Goal: Contribute content

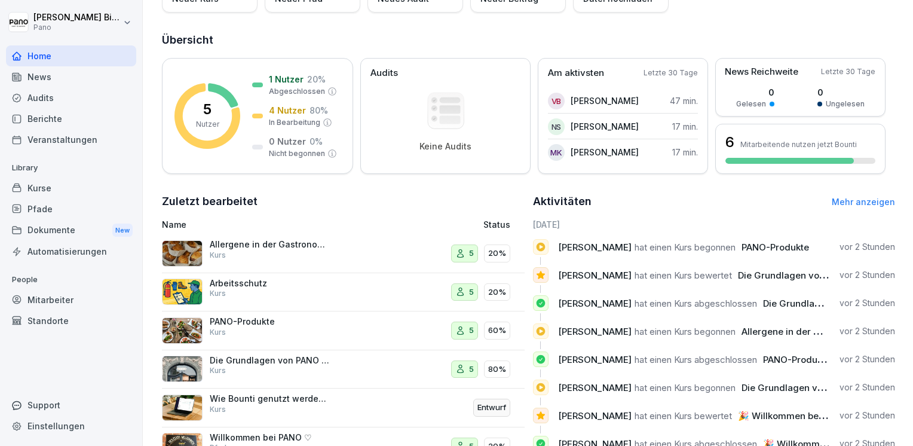
scroll to position [168, 0]
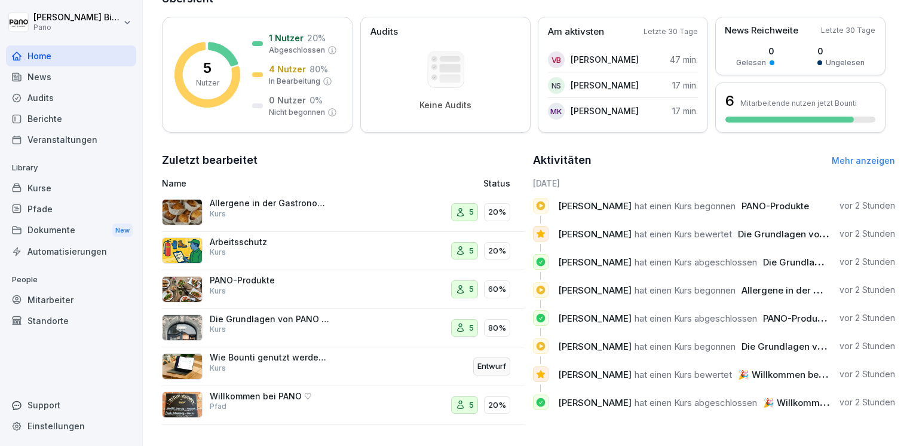
click at [60, 302] on div "Mitarbeiter" at bounding box center [71, 299] width 130 height 21
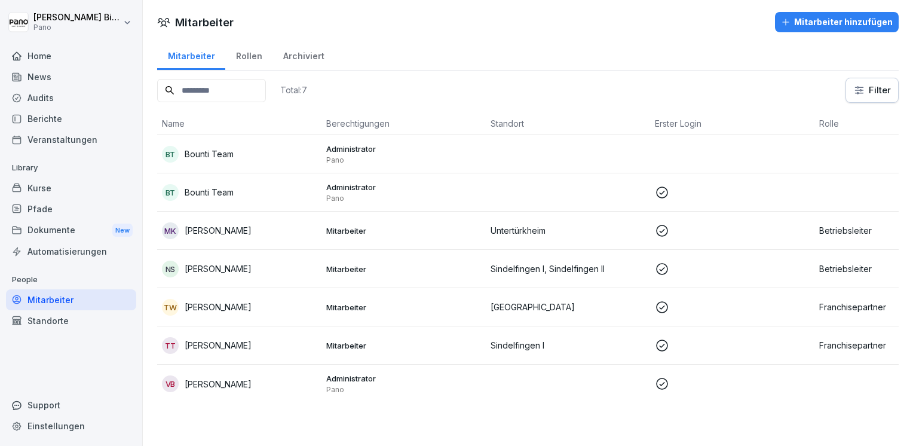
click at [40, 59] on div "Home" at bounding box center [71, 55] width 130 height 21
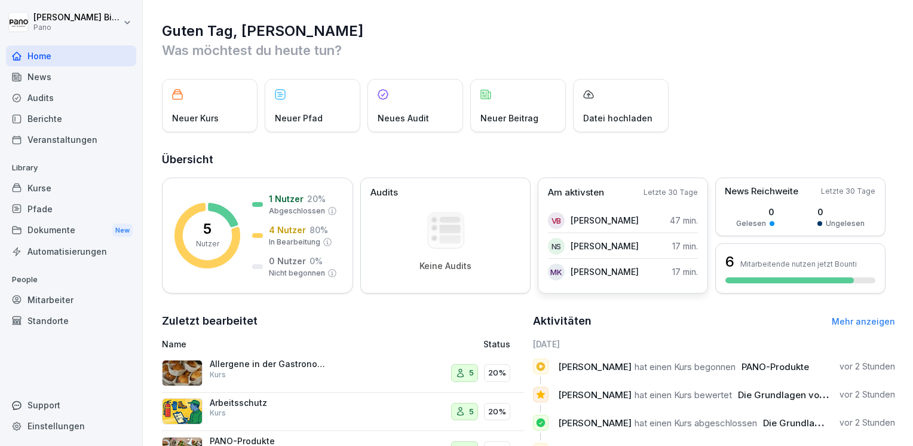
click at [637, 209] on div "VB Vanessa Bieg 47 min." at bounding box center [623, 220] width 150 height 24
click at [858, 317] on link "Mehr anzeigen" at bounding box center [862, 321] width 63 height 10
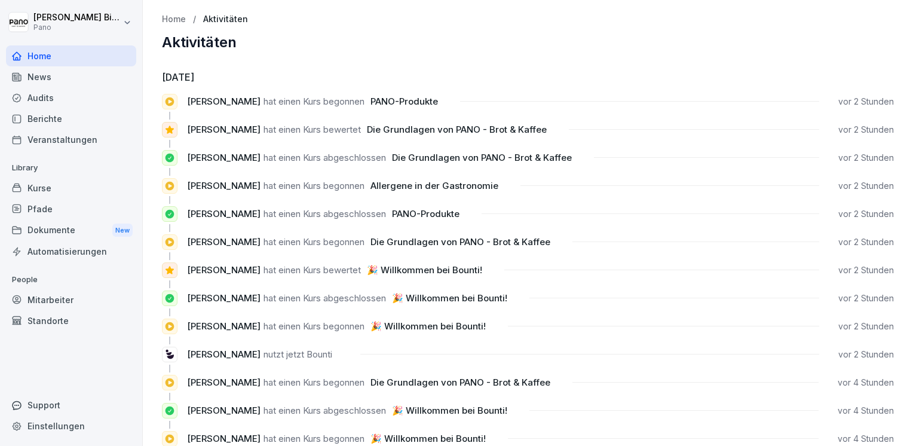
click at [54, 188] on div "Kurse" at bounding box center [71, 187] width 130 height 21
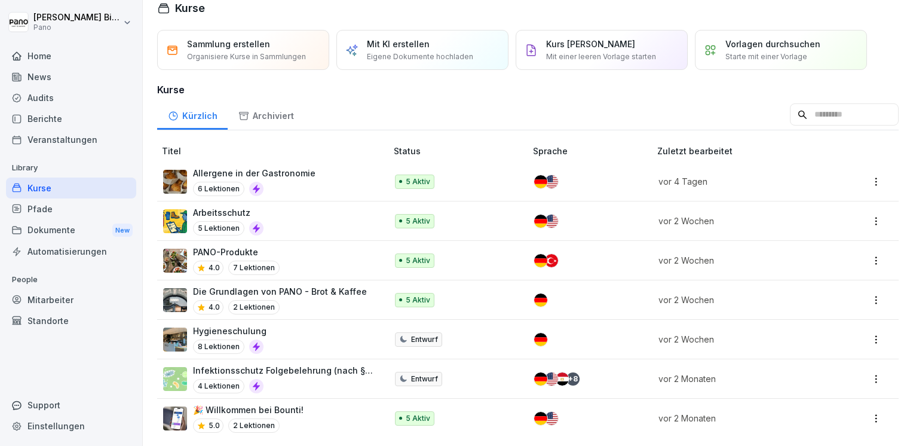
scroll to position [23, 0]
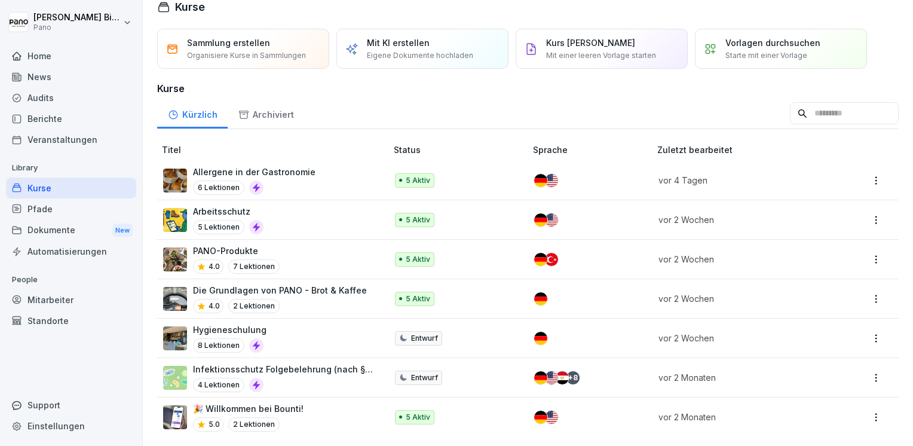
click at [210, 261] on p "4.0" at bounding box center [213, 266] width 11 height 11
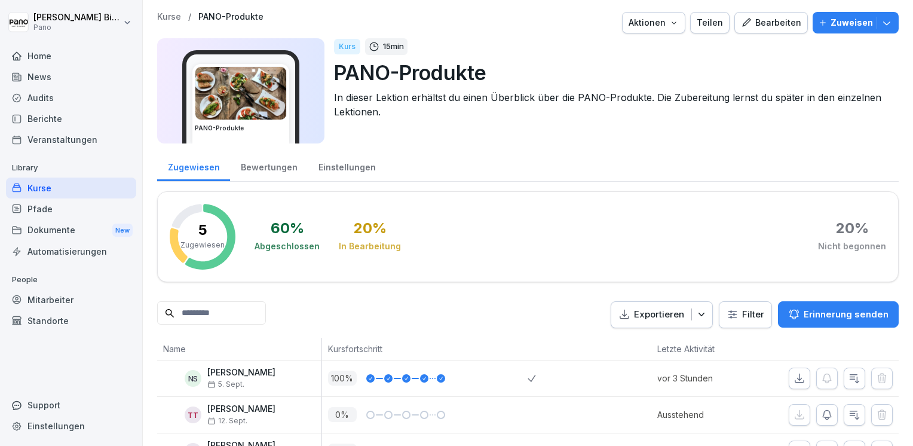
click at [279, 176] on div "Bewertungen" at bounding box center [269, 166] width 78 height 30
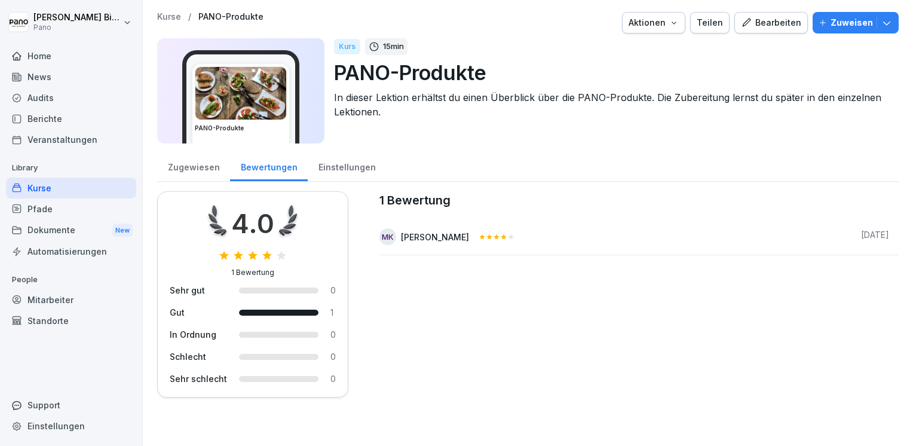
click at [52, 188] on div "Kurse" at bounding box center [71, 187] width 130 height 21
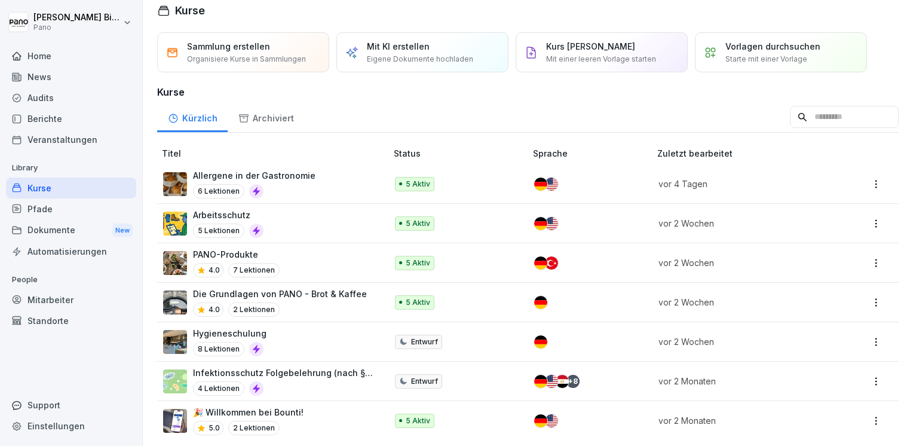
scroll to position [23, 0]
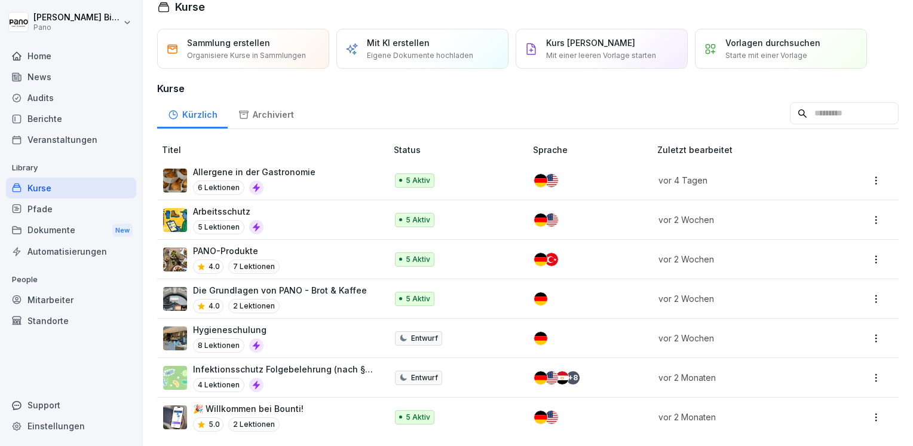
click at [226, 402] on p "🎉 Willkommen bei Bounti!" at bounding box center [248, 408] width 110 height 13
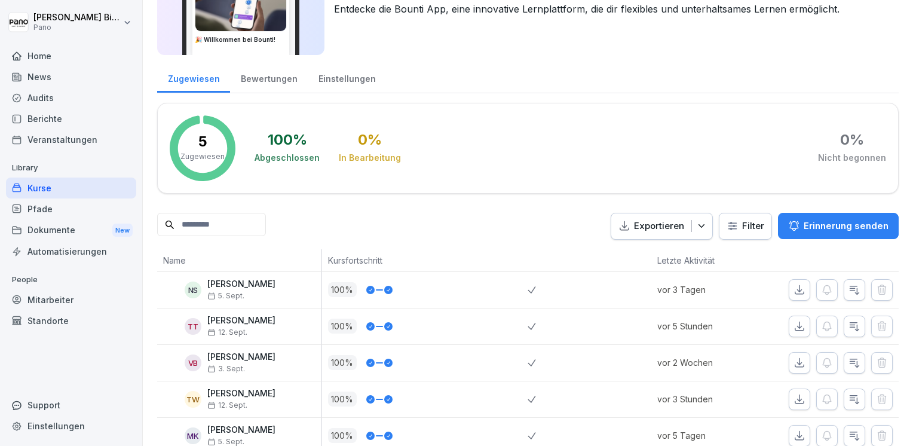
scroll to position [60, 0]
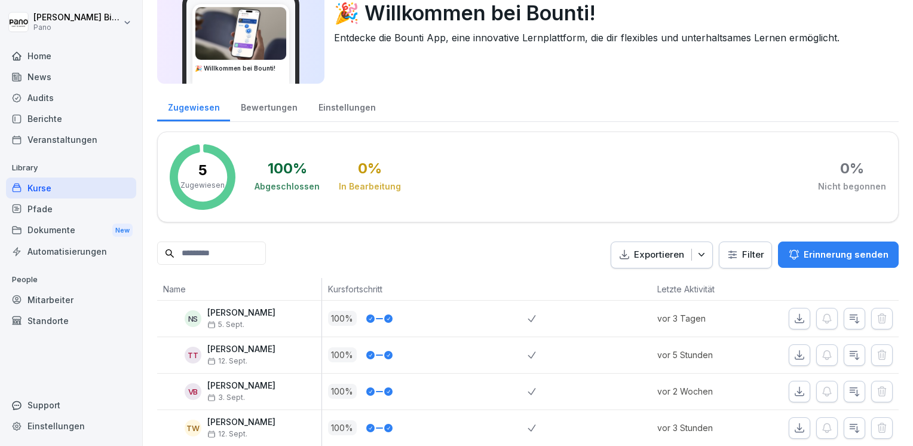
click at [278, 106] on div "Bewertungen" at bounding box center [269, 106] width 78 height 30
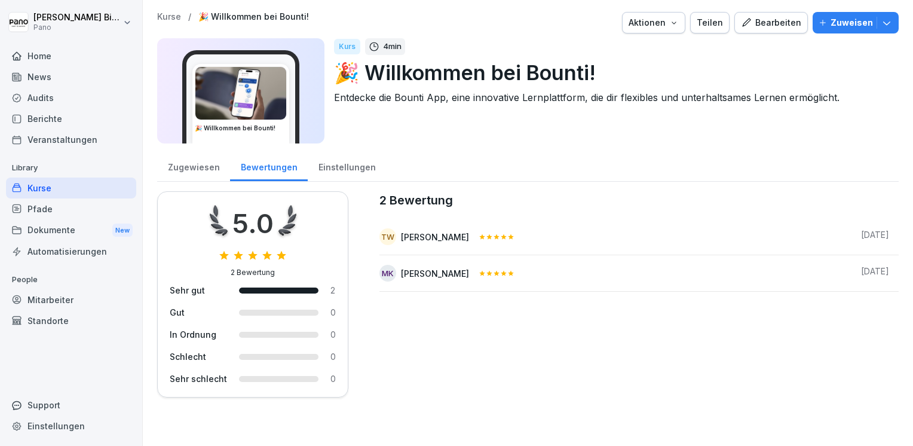
click at [57, 189] on div "Kurse" at bounding box center [71, 187] width 130 height 21
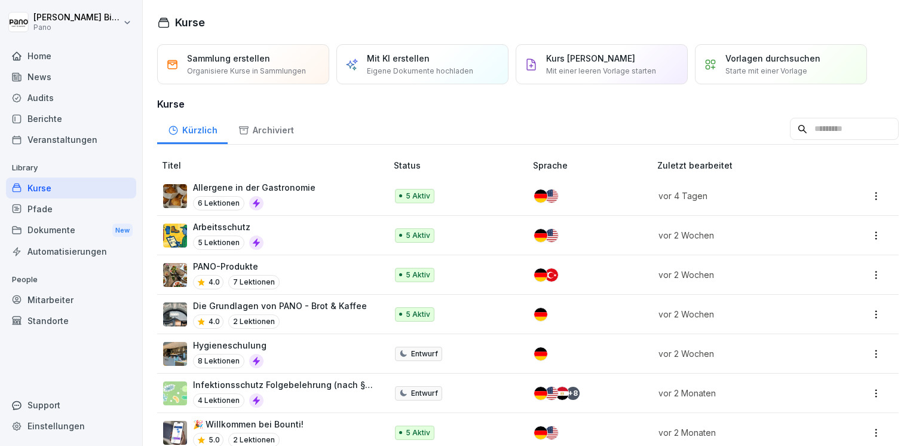
click at [229, 305] on p "Die Grundlagen von PANO - Brot & Kaffee" at bounding box center [280, 305] width 174 height 13
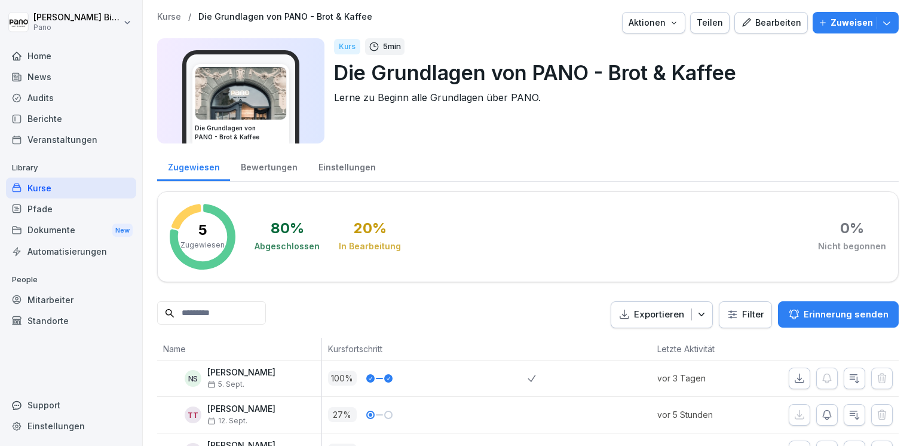
click at [274, 162] on div "Bewertungen" at bounding box center [269, 166] width 78 height 30
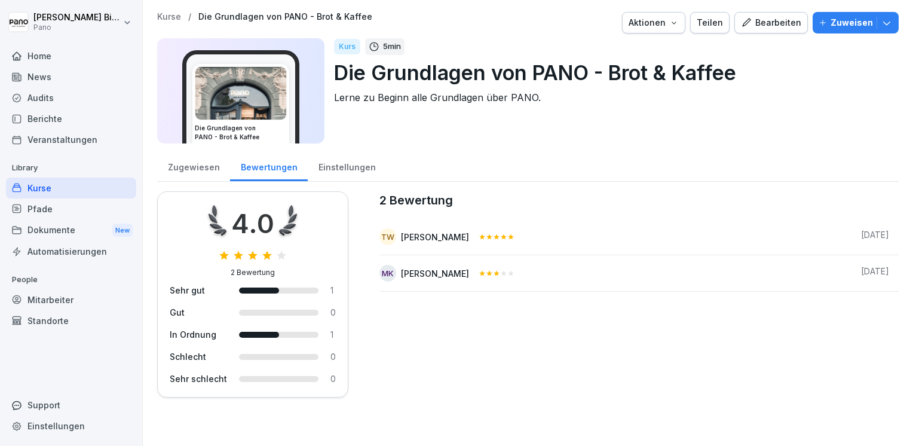
click at [57, 182] on div "Kurse" at bounding box center [71, 187] width 130 height 21
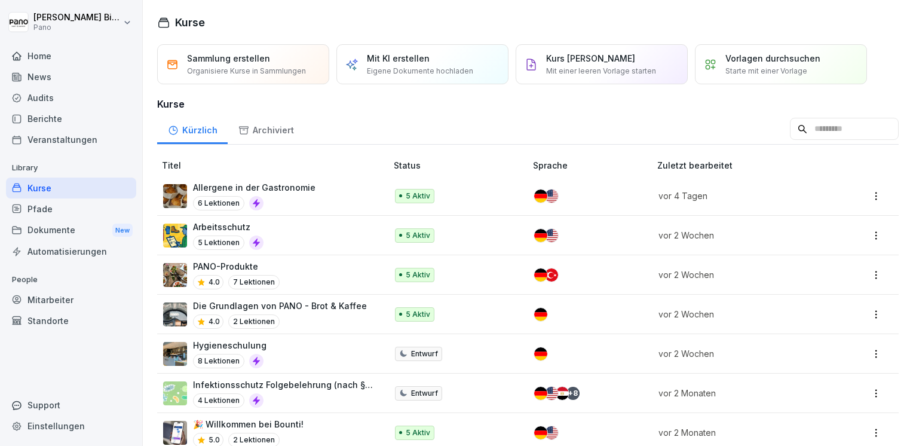
click at [38, 185] on div "Kurse" at bounding box center [71, 187] width 130 height 21
click at [45, 56] on div "Home" at bounding box center [71, 55] width 130 height 21
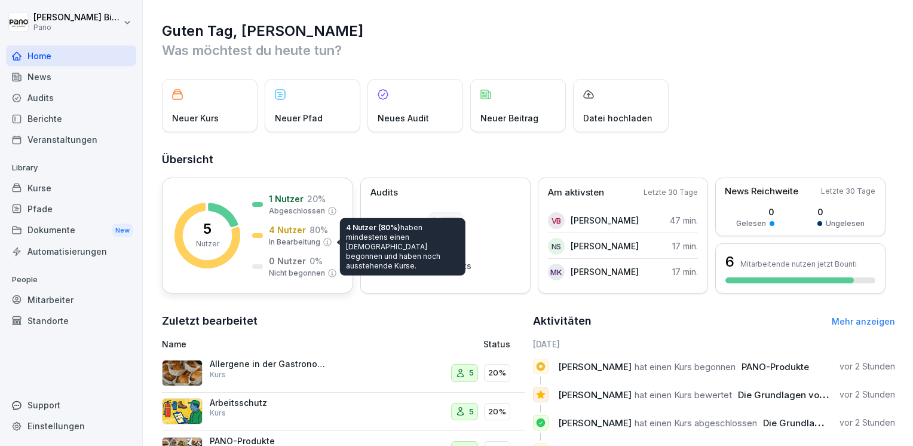
click at [327, 242] on icon at bounding box center [328, 242] width 10 height 10
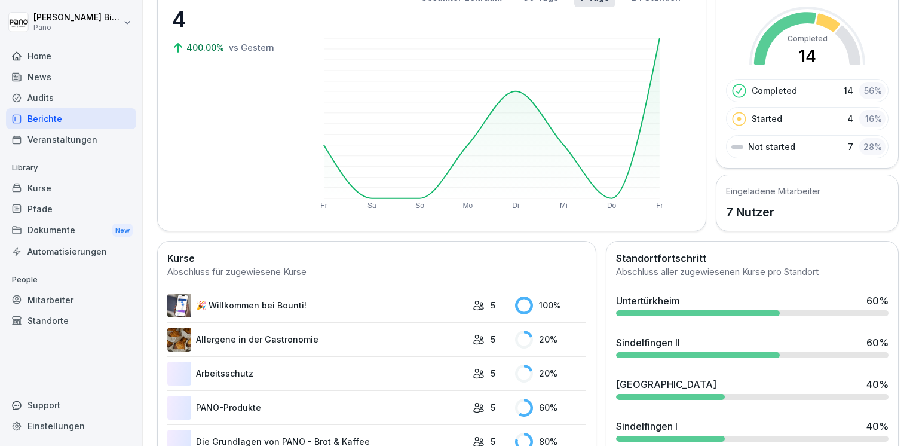
scroll to position [85, 0]
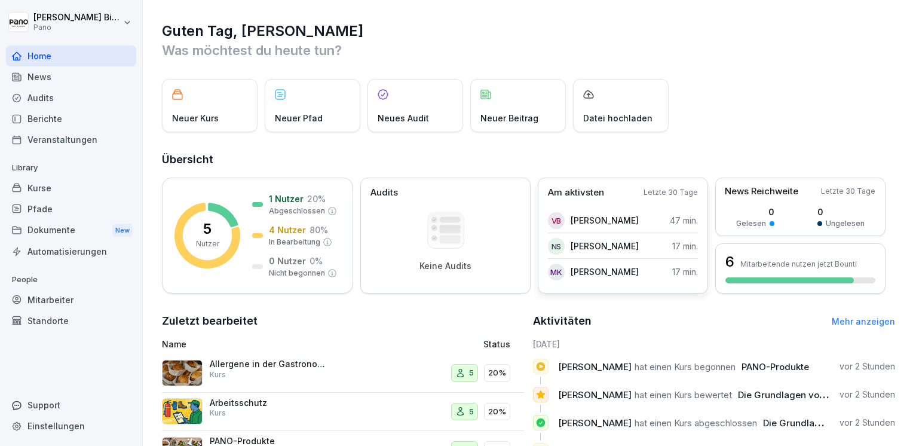
click at [643, 204] on div "Am aktivsten Letzte 30 Tage VB Vanessa Bieg 47 min. NS Natascha Schölzke 17 min…" at bounding box center [623, 235] width 170 height 116
click at [78, 193] on div "Kurse" at bounding box center [71, 187] width 130 height 21
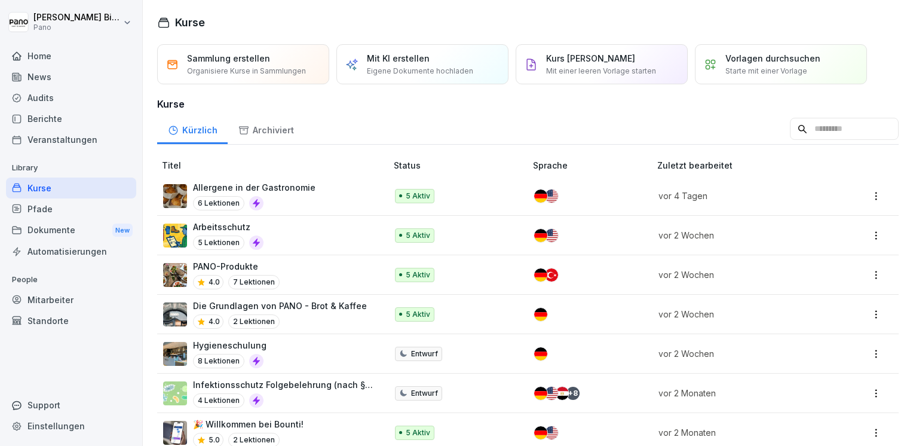
click at [65, 202] on div "Pfade" at bounding box center [71, 208] width 130 height 21
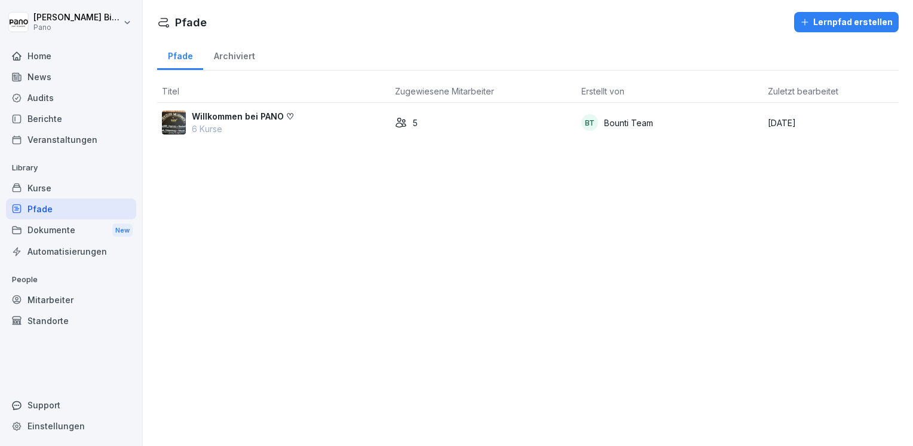
click at [255, 114] on p "Willkommen bei PANO ♡" at bounding box center [243, 116] width 102 height 13
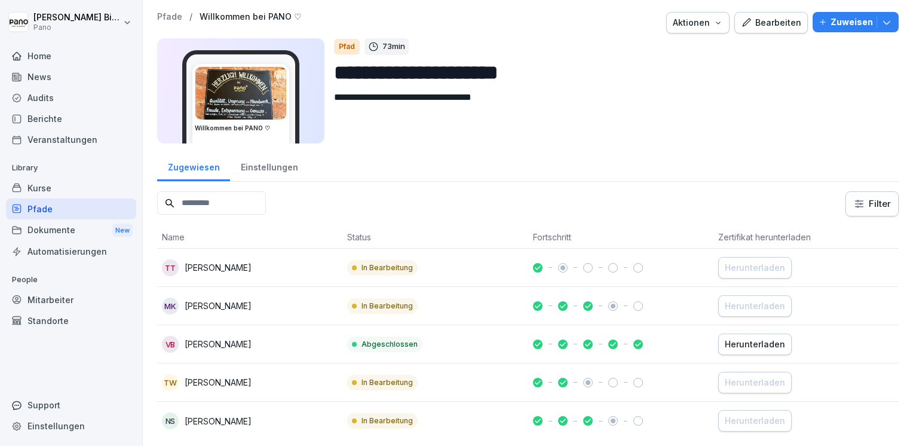
click at [72, 183] on div "Kurse" at bounding box center [71, 187] width 130 height 21
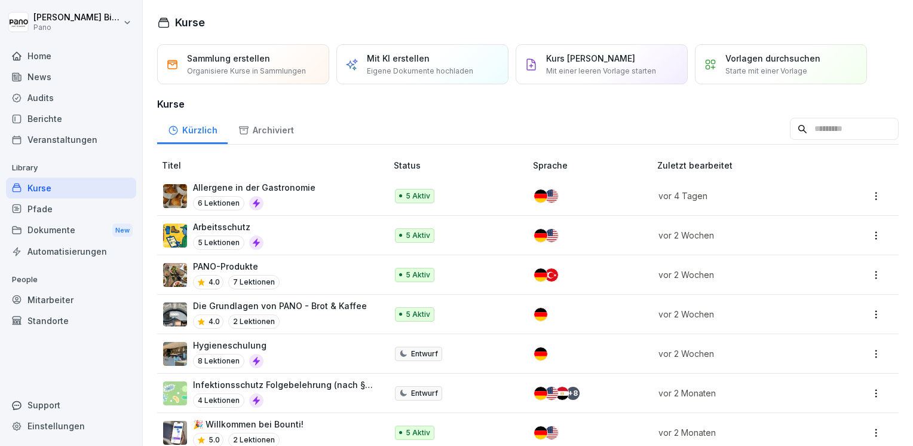
scroll to position [23, 0]
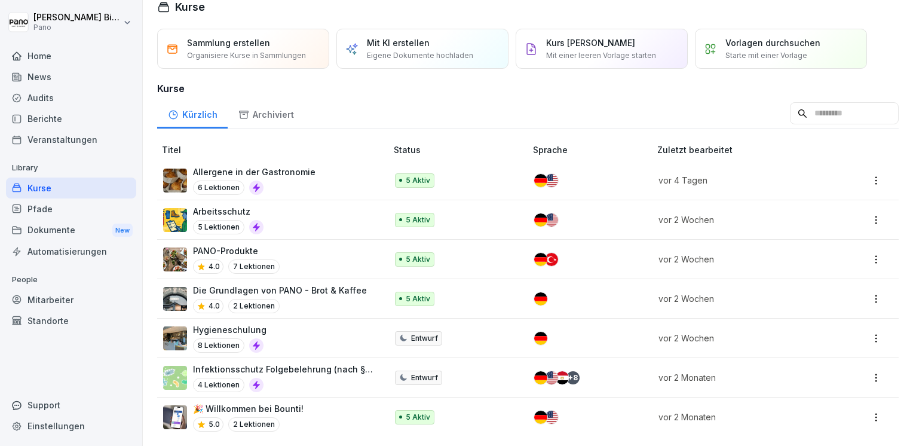
click at [312, 284] on p "Die Grundlagen von PANO - Brot & Kaffee" at bounding box center [280, 290] width 174 height 13
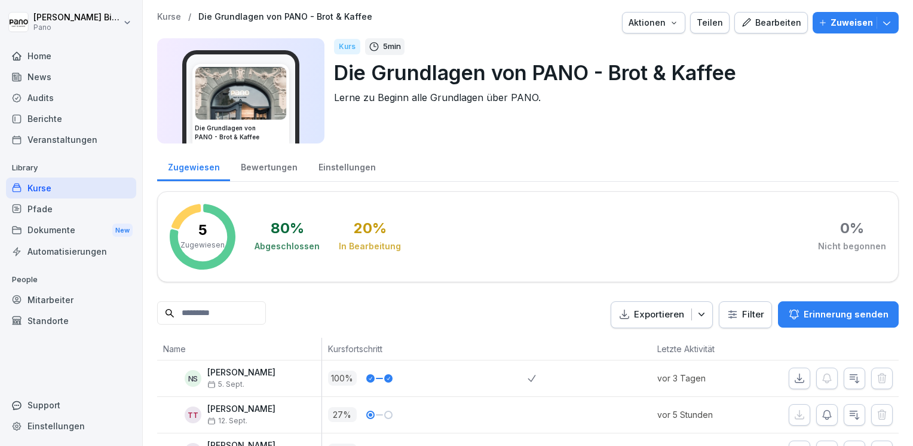
click at [44, 189] on div "Kurse" at bounding box center [71, 187] width 130 height 21
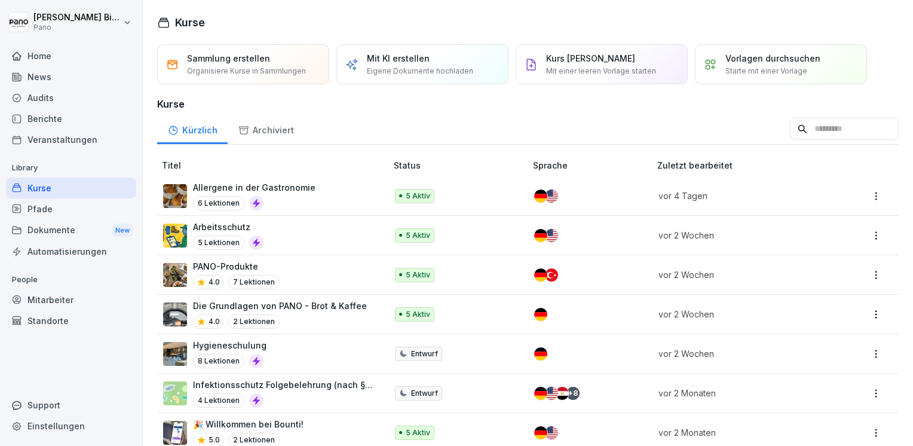
click at [221, 275] on div "4.0 7 Lektionen" at bounding box center [236, 282] width 87 height 14
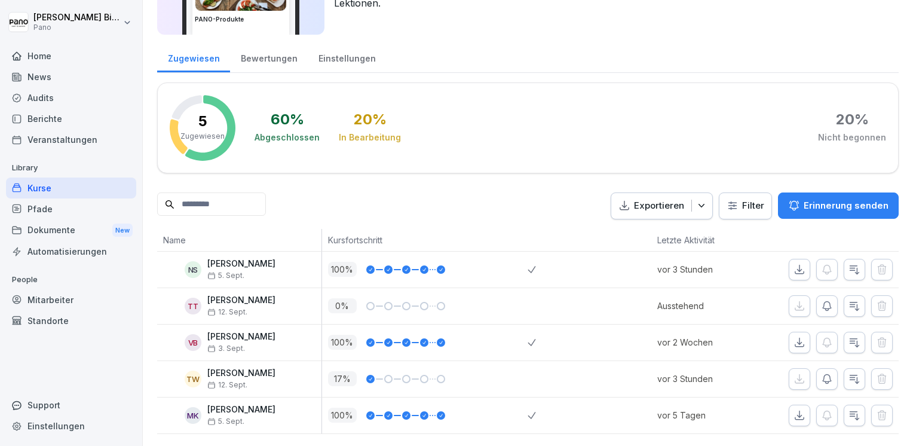
scroll to position [5, 0]
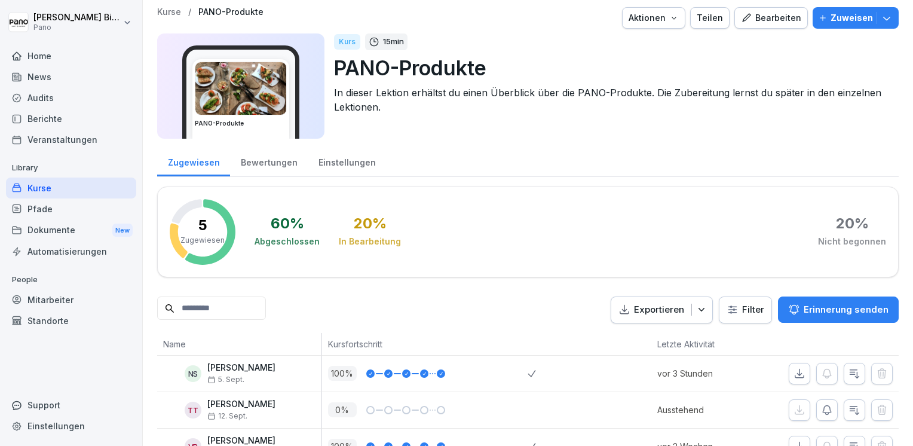
click at [56, 195] on div "Kurse" at bounding box center [71, 187] width 130 height 21
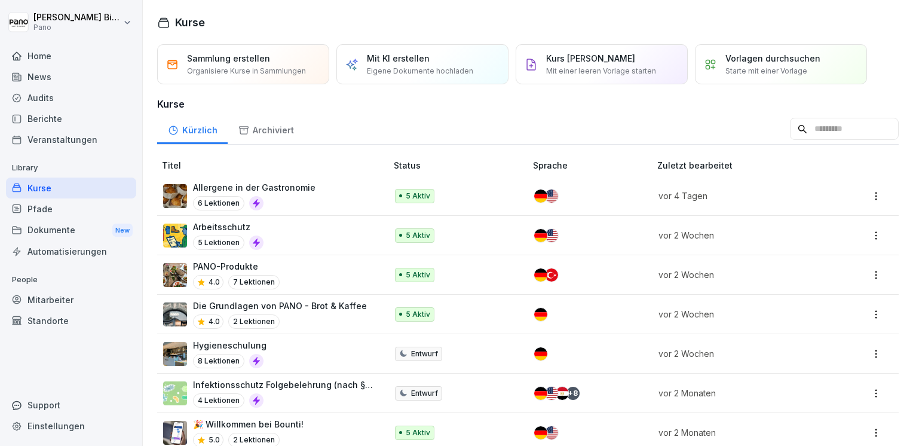
scroll to position [23, 0]
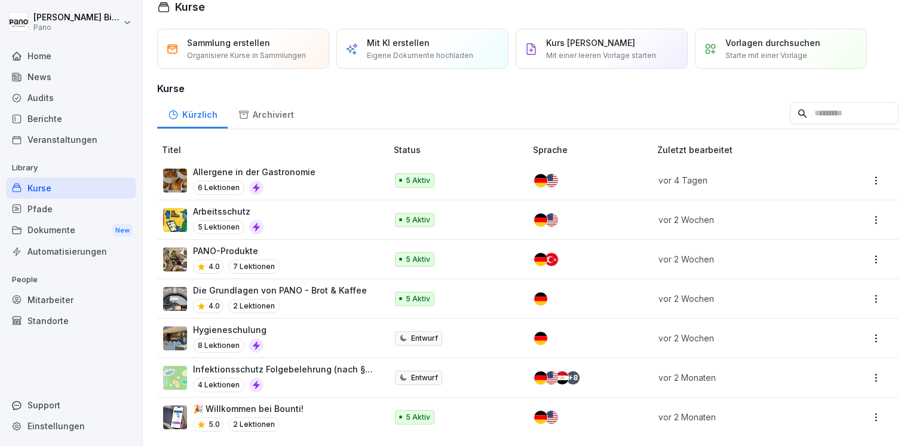
click at [229, 244] on p "PANO-Produkte" at bounding box center [236, 250] width 87 height 13
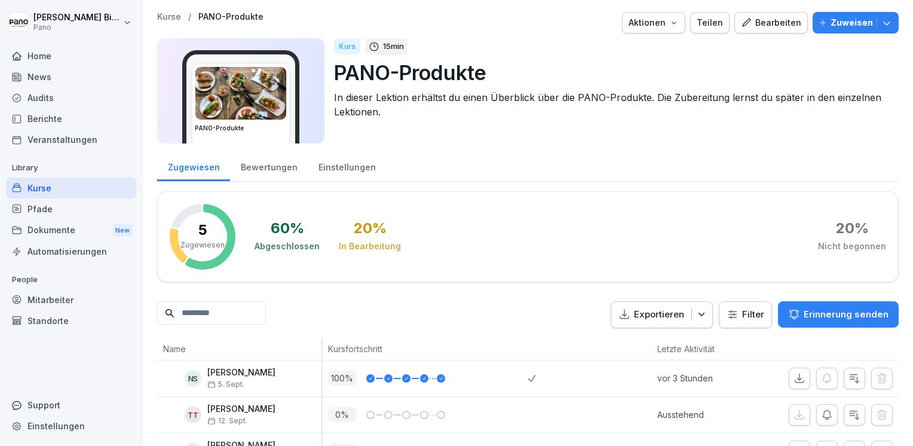
scroll to position [60, 0]
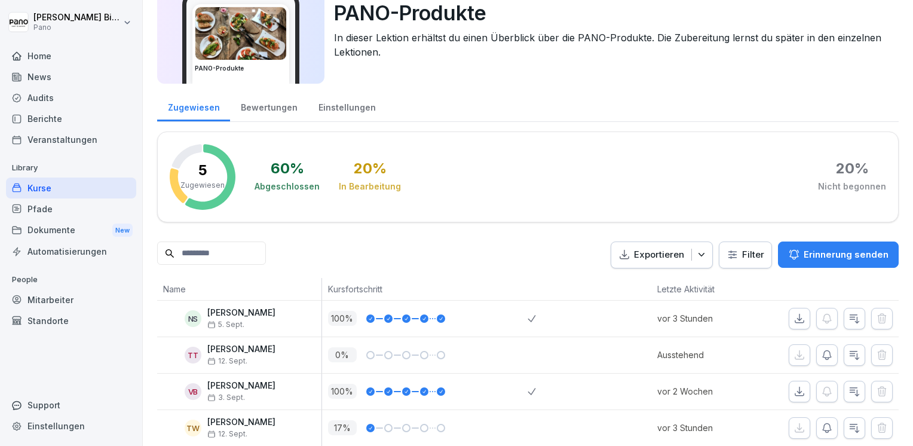
click at [75, 189] on div "Kurse" at bounding box center [71, 187] width 130 height 21
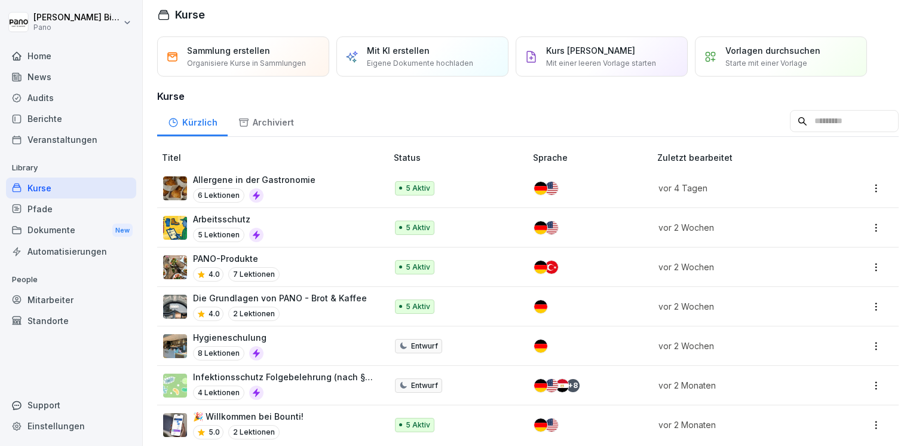
scroll to position [23, 0]
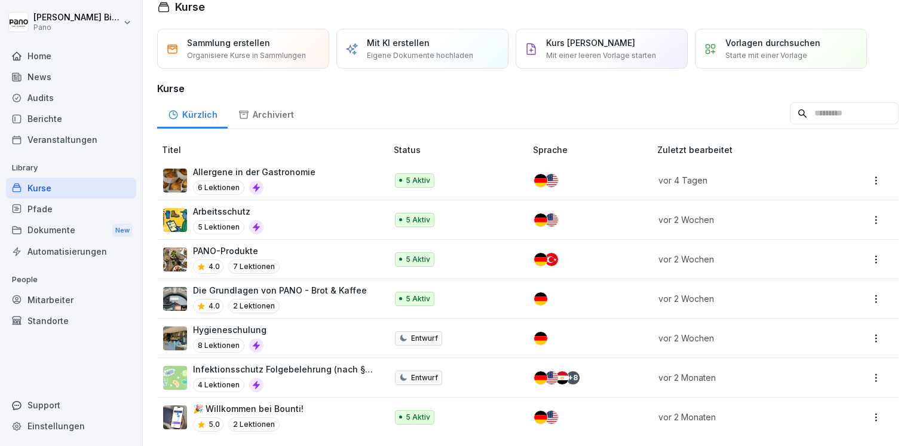
click at [272, 245] on p "PANO-Produkte" at bounding box center [236, 250] width 87 height 13
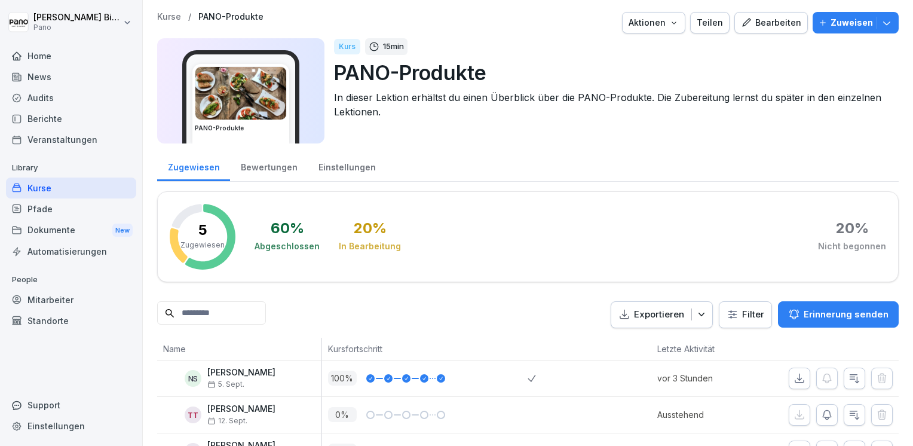
click at [743, 22] on icon "button" at bounding box center [746, 22] width 8 height 8
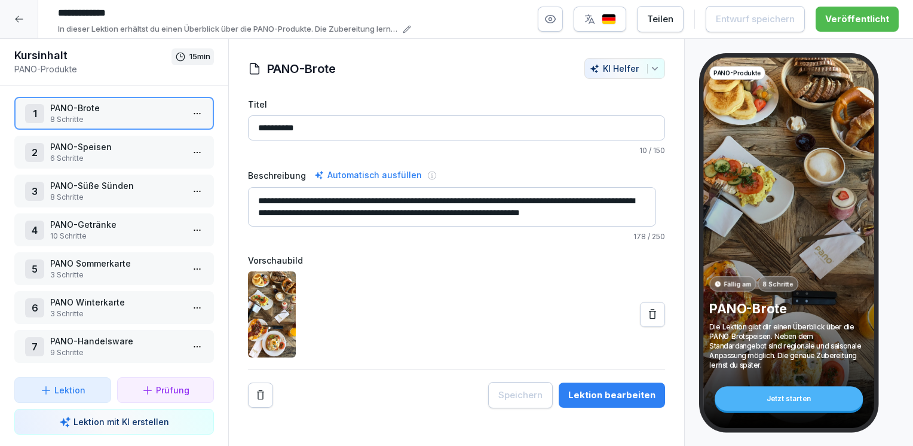
scroll to position [8, 0]
click at [102, 153] on p "6 Schritte" at bounding box center [116, 158] width 133 height 11
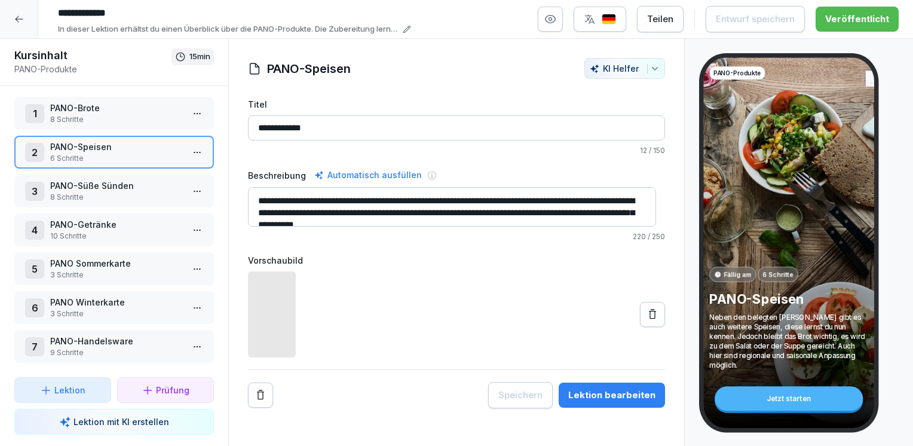
click at [189, 145] on html "**********" at bounding box center [456, 223] width 913 height 446
click at [158, 169] on div "Schritte bearbeiten" at bounding box center [143, 170] width 91 height 13
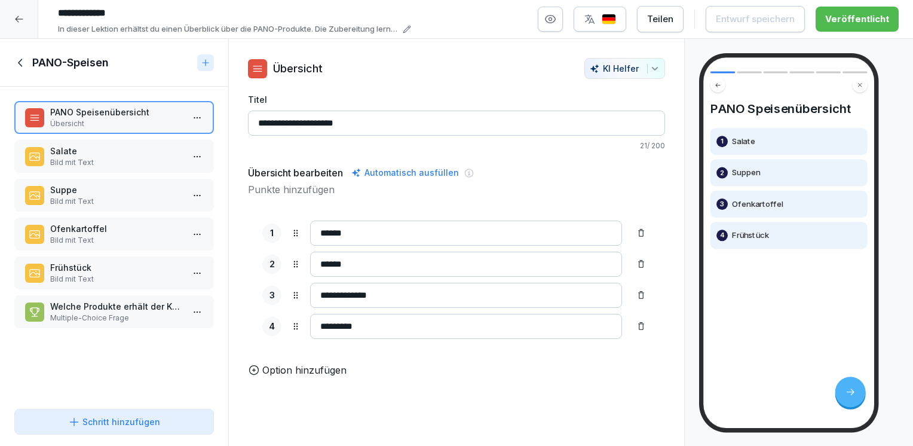
click at [96, 150] on p "Salate" at bounding box center [116, 151] width 133 height 13
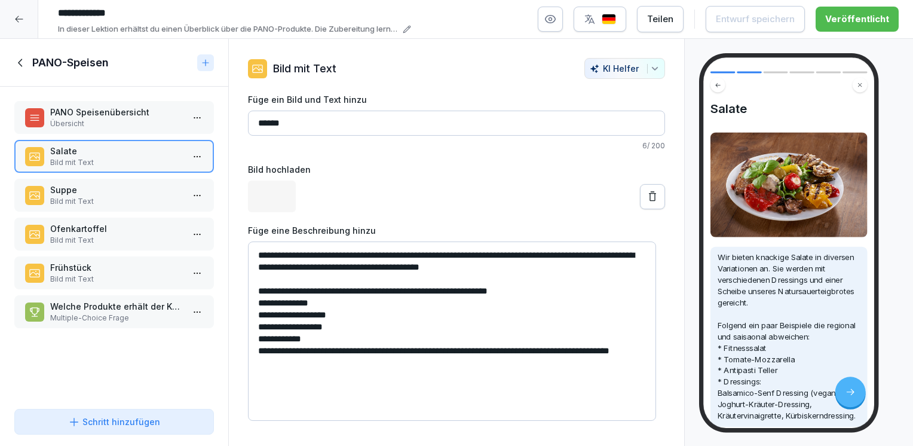
click at [73, 107] on p "PANO Speisenübersicht" at bounding box center [116, 112] width 133 height 13
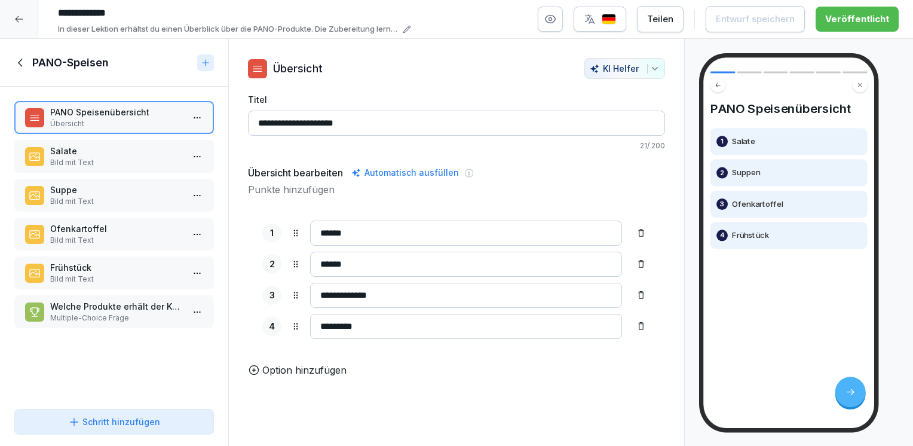
click at [24, 61] on icon at bounding box center [20, 62] width 13 height 13
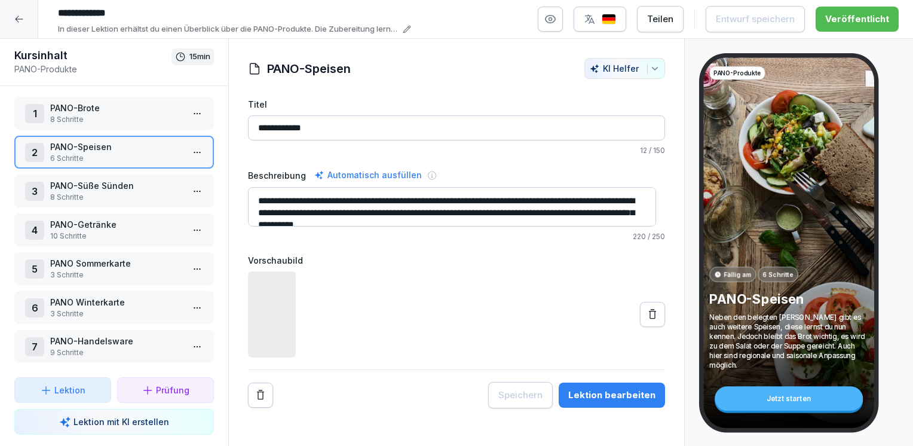
click at [118, 114] on p "8 Schritte" at bounding box center [116, 119] width 133 height 11
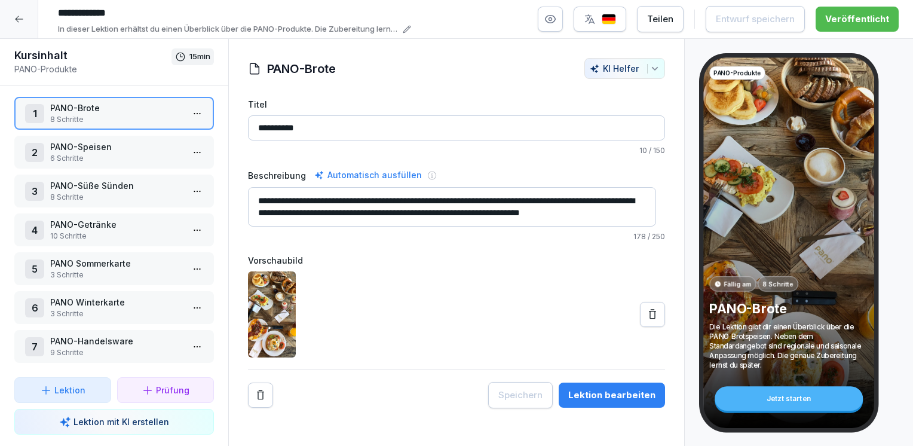
click at [110, 145] on p "PANO-Speisen" at bounding box center [116, 146] width 133 height 13
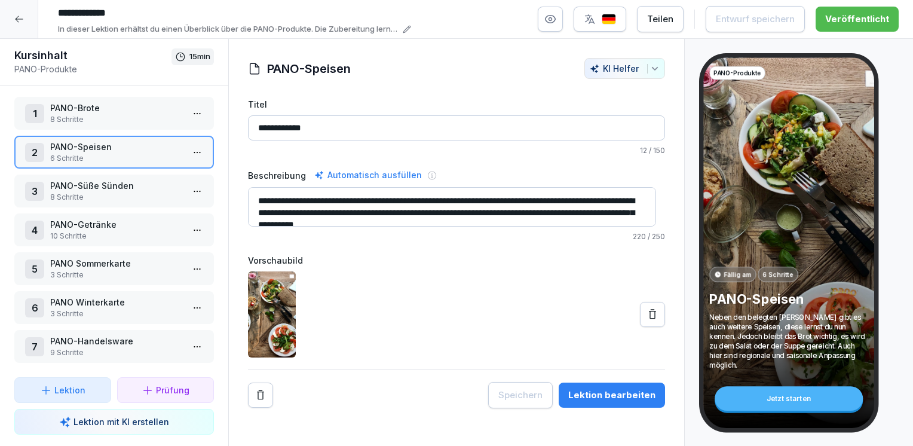
click at [112, 192] on p "8 Schritte" at bounding box center [116, 197] width 133 height 11
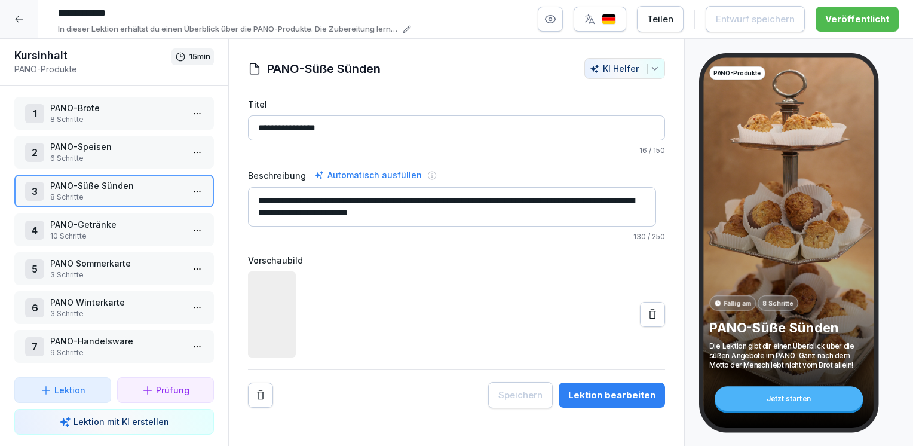
click at [115, 219] on p "PANO-Getränke" at bounding box center [116, 224] width 133 height 13
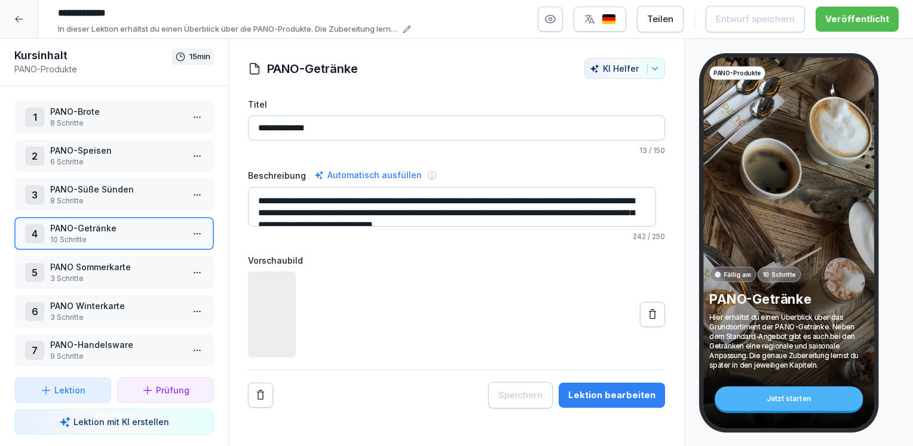
click at [96, 154] on p "PANO-Speisen" at bounding box center [116, 150] width 133 height 13
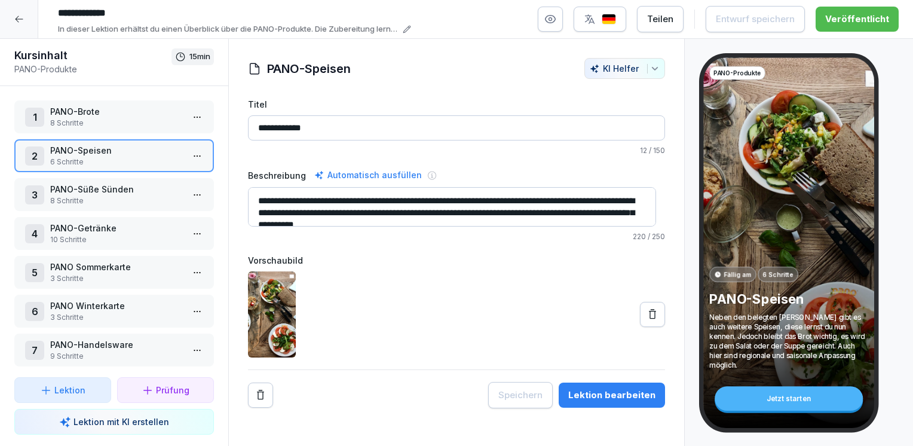
click at [19, 14] on icon at bounding box center [19, 19] width 10 height 10
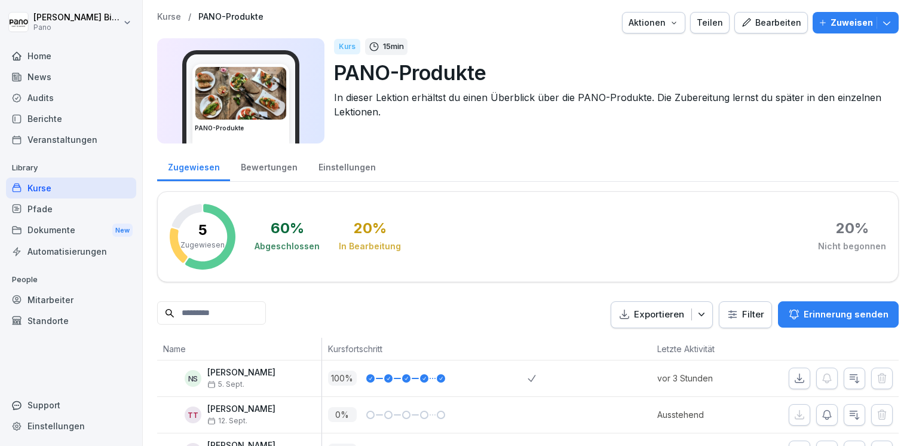
click at [54, 190] on div "Kurse" at bounding box center [71, 187] width 130 height 21
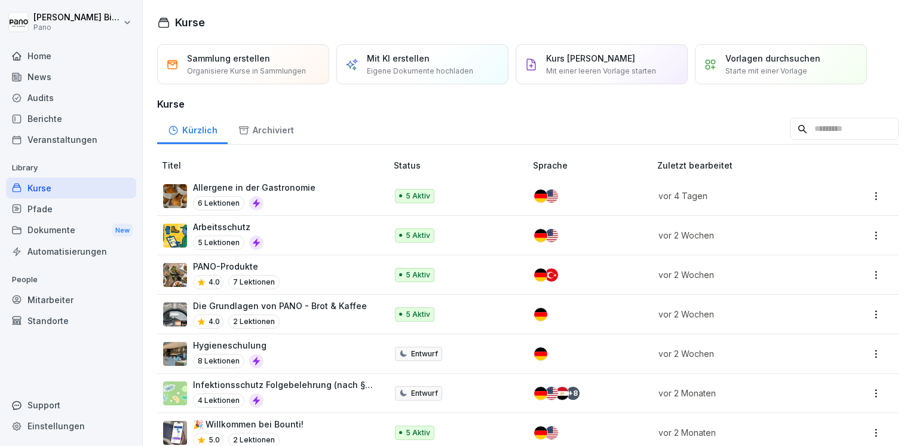
scroll to position [23, 0]
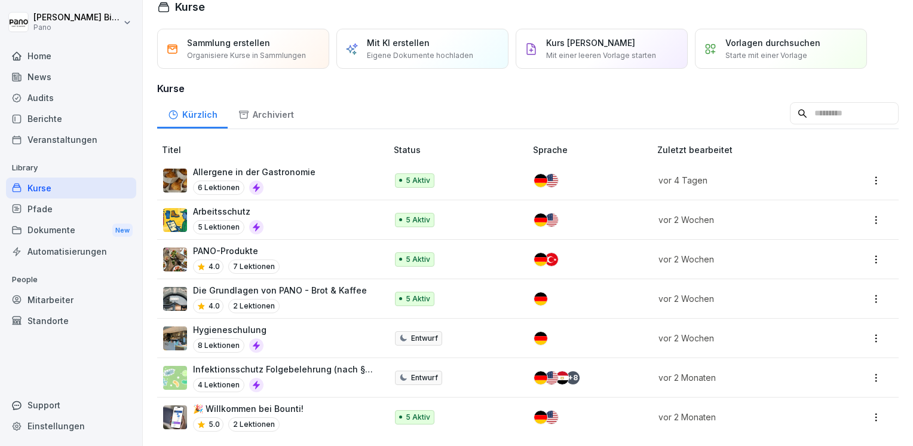
click at [68, 188] on div "Kurse" at bounding box center [71, 187] width 130 height 21
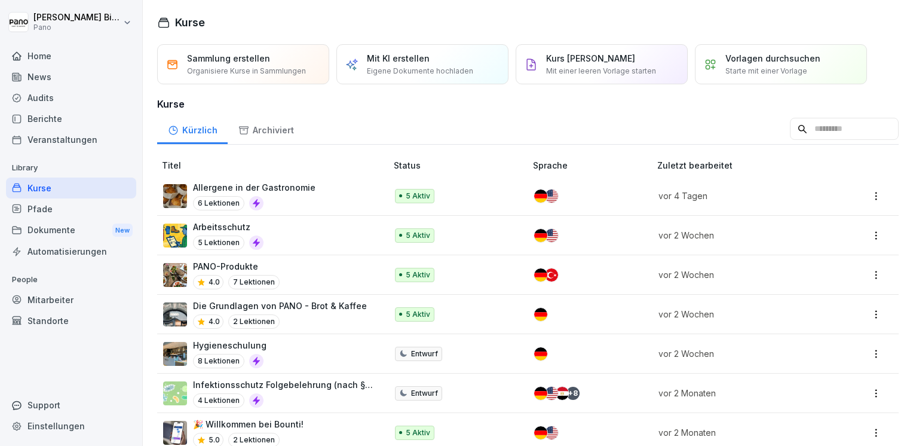
click at [40, 186] on div "Kurse" at bounding box center [71, 187] width 130 height 21
click at [234, 269] on p "PANO-Produkte" at bounding box center [236, 266] width 87 height 13
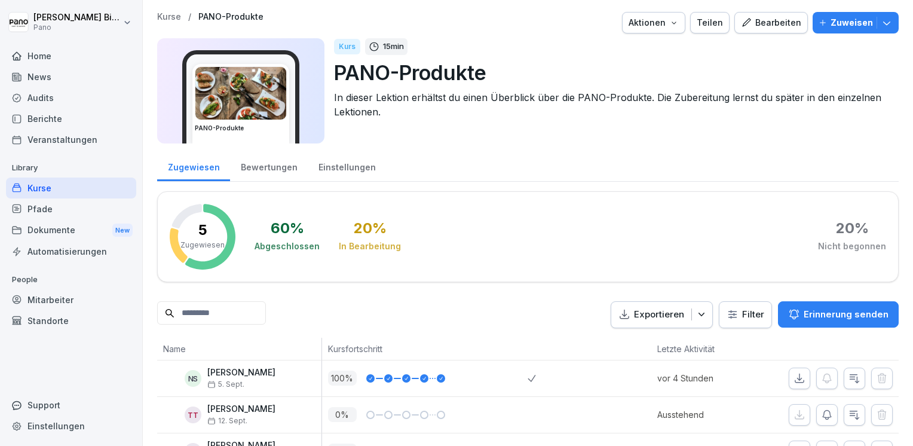
click at [44, 202] on div "Pfade" at bounding box center [71, 208] width 130 height 21
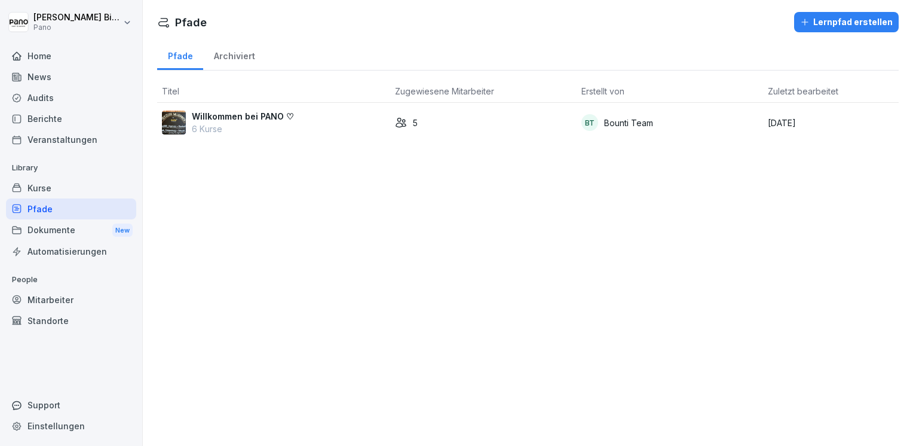
click at [237, 117] on p "Willkommen bei PANO ♡" at bounding box center [243, 116] width 102 height 13
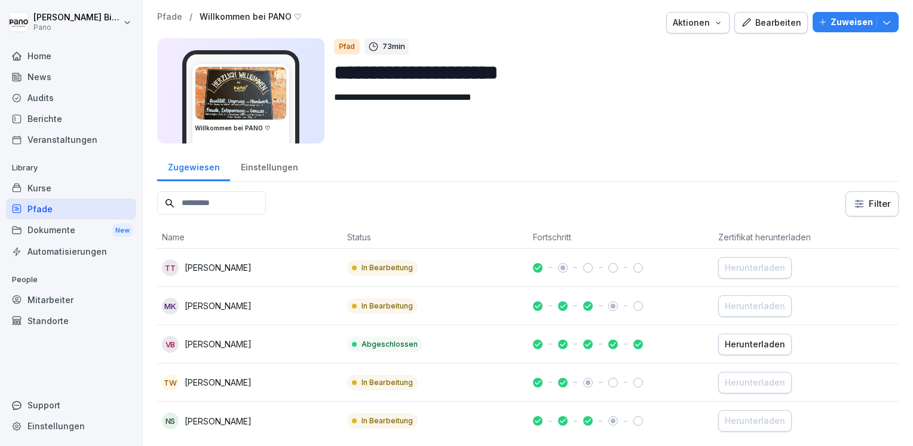
click at [65, 190] on div "Kurse" at bounding box center [71, 187] width 130 height 21
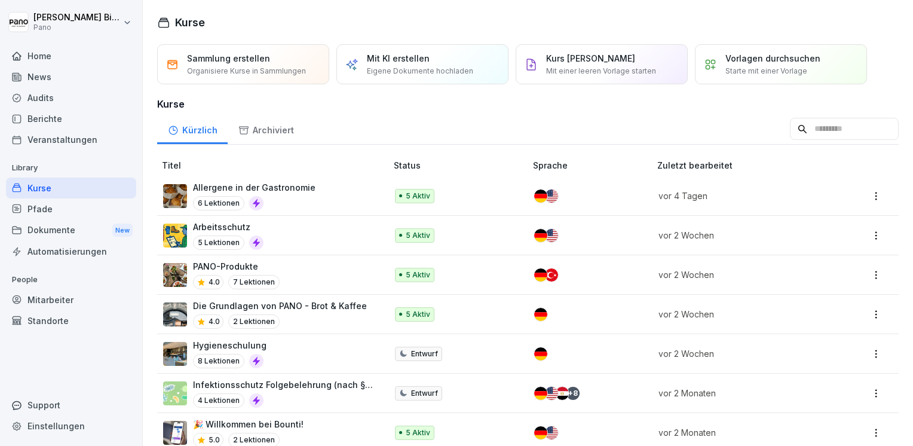
scroll to position [23, 0]
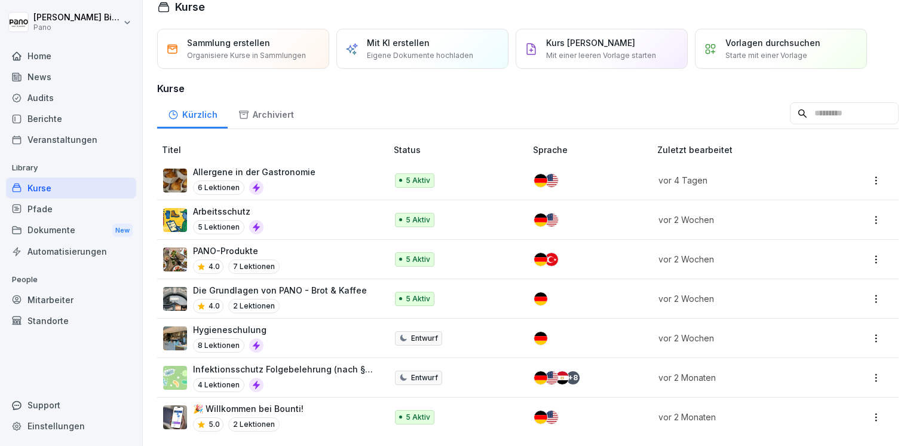
click at [292, 244] on div "PANO-Produkte 4.0 7 Lektionen" at bounding box center [268, 258] width 211 height 29
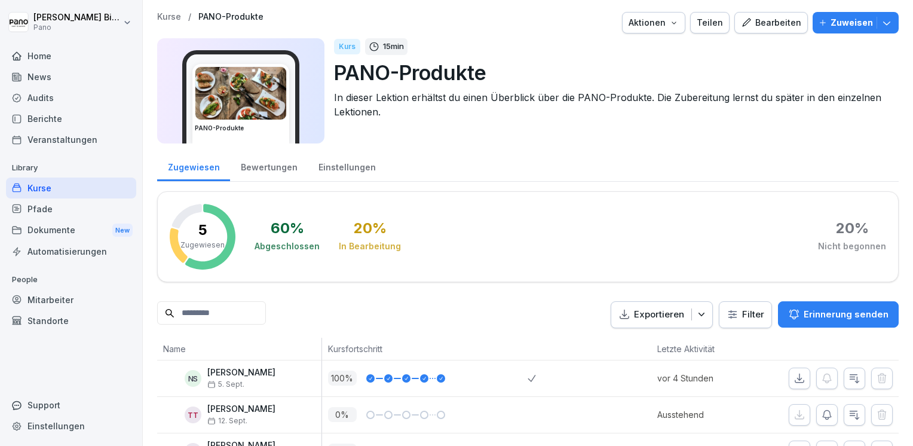
click at [770, 23] on div "Bearbeiten" at bounding box center [771, 22] width 60 height 13
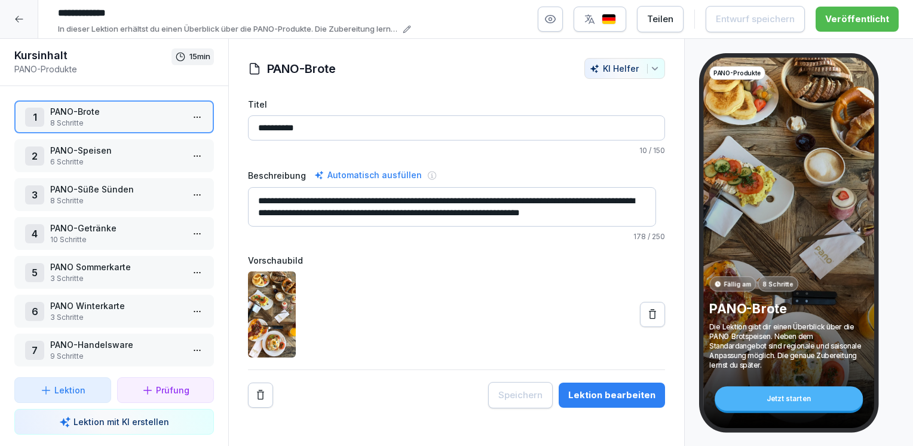
click at [109, 155] on p "PANO-Speisen" at bounding box center [116, 150] width 133 height 13
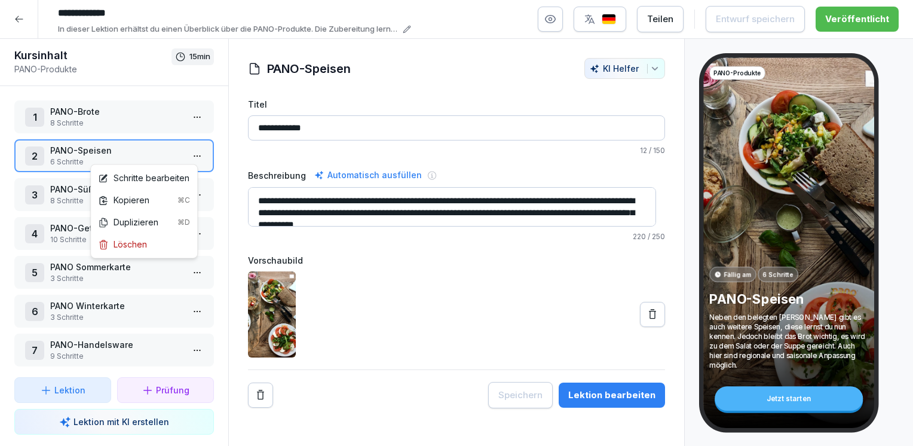
click at [191, 155] on html "**********" at bounding box center [456, 223] width 913 height 446
click at [150, 176] on div "Schritte bearbeiten" at bounding box center [143, 177] width 91 height 13
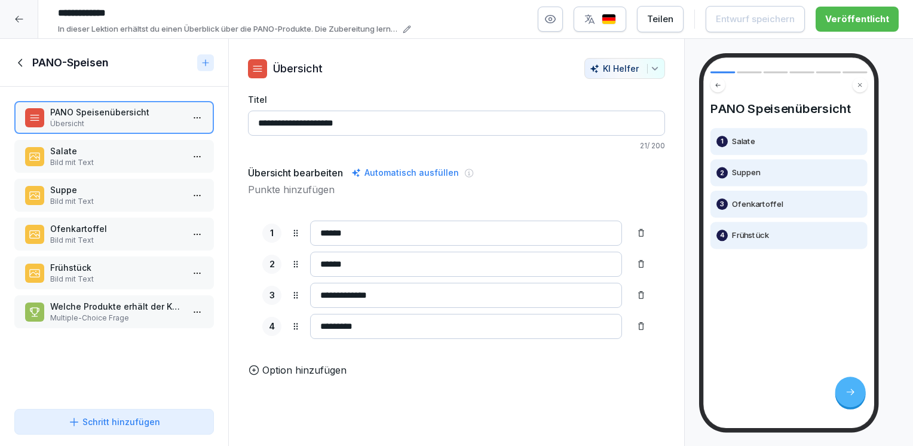
click at [24, 65] on icon at bounding box center [20, 62] width 13 height 13
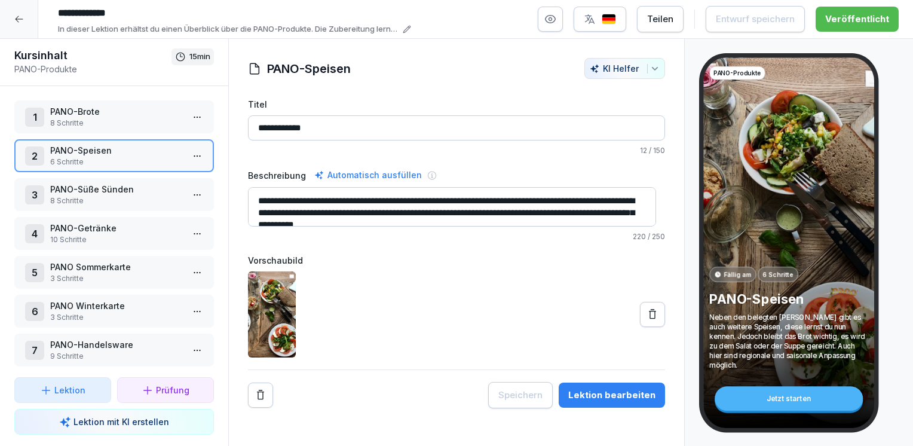
click at [103, 225] on p "PANO-Getränke" at bounding box center [116, 228] width 133 height 13
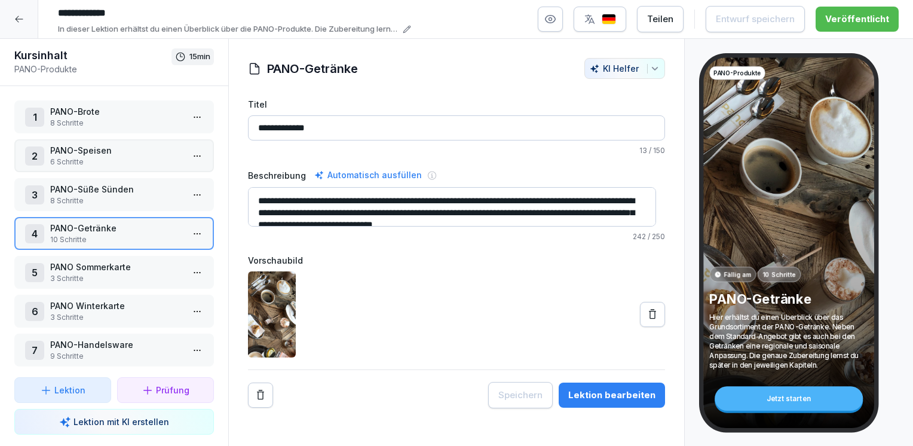
click at [194, 228] on html "**********" at bounding box center [456, 223] width 913 height 446
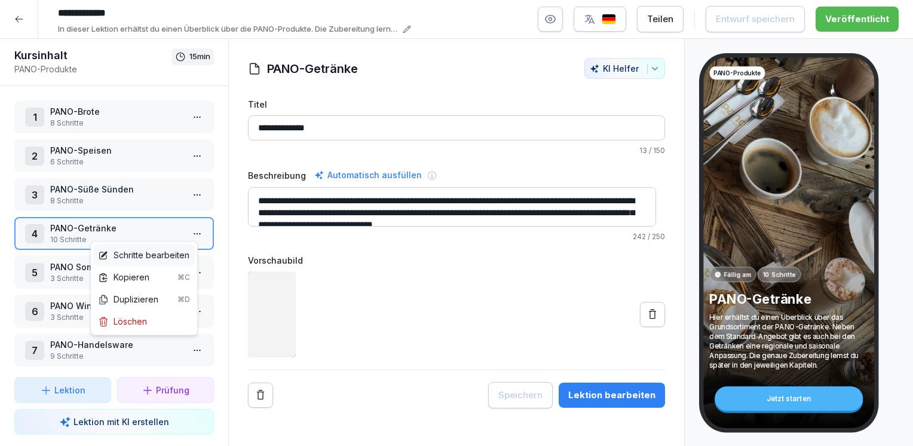
click at [151, 256] on div "Schritte bearbeiten" at bounding box center [143, 254] width 91 height 13
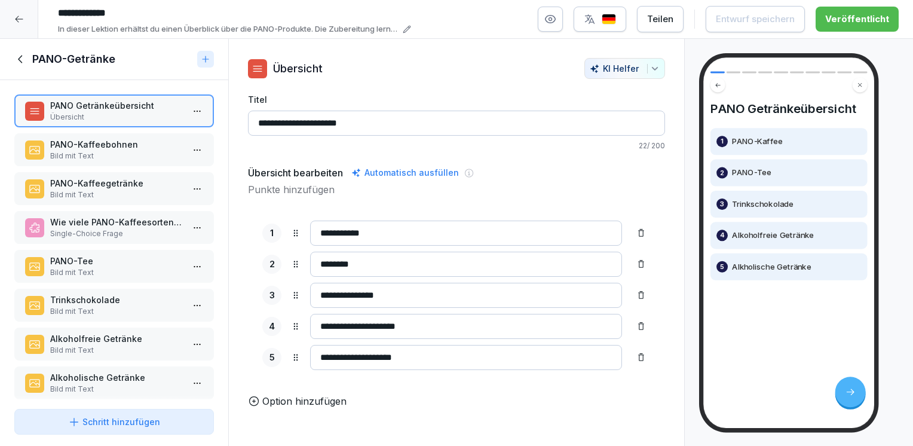
click at [113, 189] on p "Bild mit Text" at bounding box center [116, 194] width 133 height 11
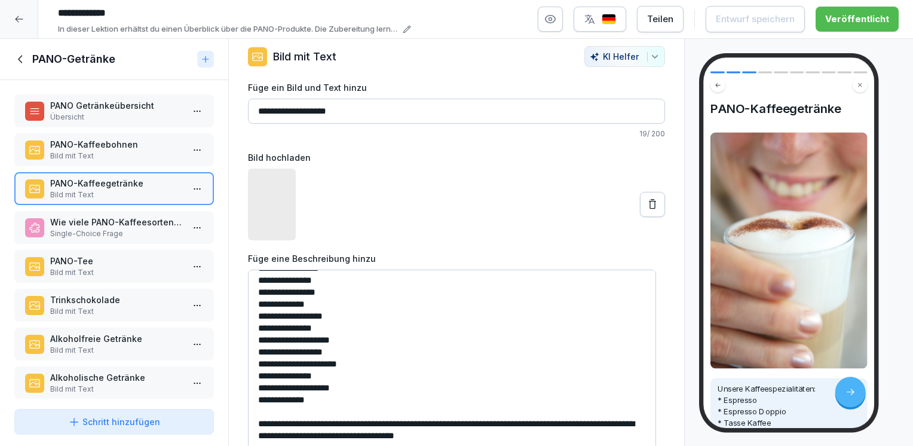
scroll to position [23, 0]
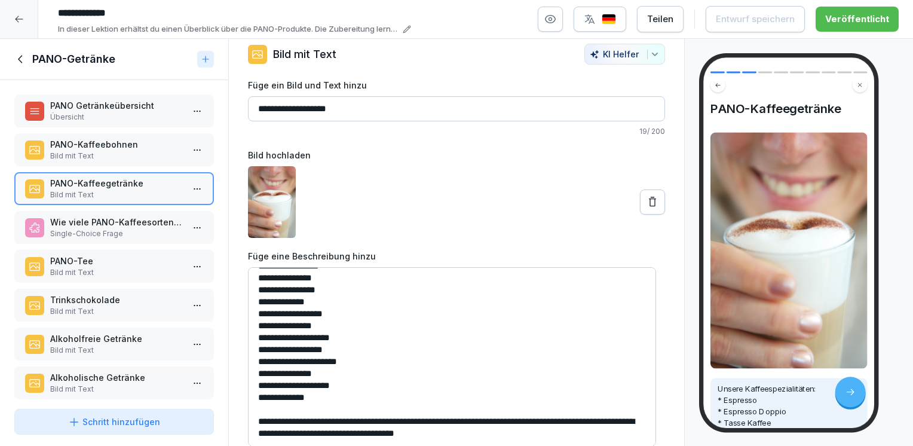
drag, startPoint x: 504, startPoint y: 424, endPoint x: 257, endPoint y: 413, distance: 247.5
click at [257, 413] on textarea "**********" at bounding box center [452, 356] width 408 height 179
click at [504, 425] on textarea "**********" at bounding box center [452, 356] width 408 height 179
click at [255, 409] on textarea "**********" at bounding box center [452, 356] width 408 height 179
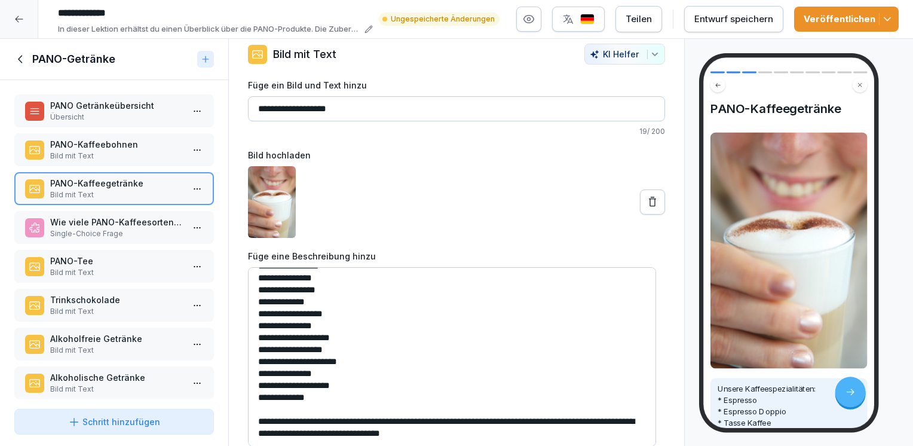
click at [256, 410] on textarea "**********" at bounding box center [452, 356] width 408 height 179
click at [499, 412] on textarea "**********" at bounding box center [452, 356] width 408 height 179
drag, startPoint x: 280, startPoint y: 422, endPoint x: 340, endPoint y: 420, distance: 60.9
click at [280, 422] on textarea "**********" at bounding box center [452, 356] width 408 height 179
type textarea "**********"
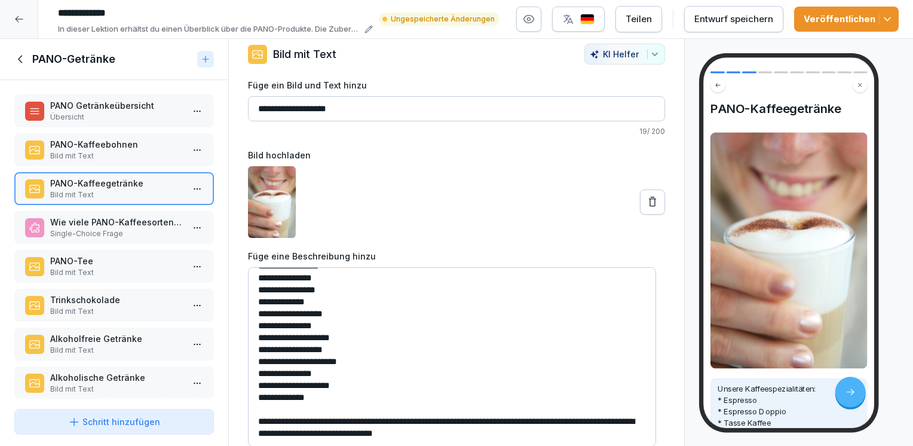
click at [748, 19] on div "Entwurf speichern" at bounding box center [733, 19] width 79 height 13
click at [832, 20] on div "Veröffentlichen" at bounding box center [845, 19] width 85 height 13
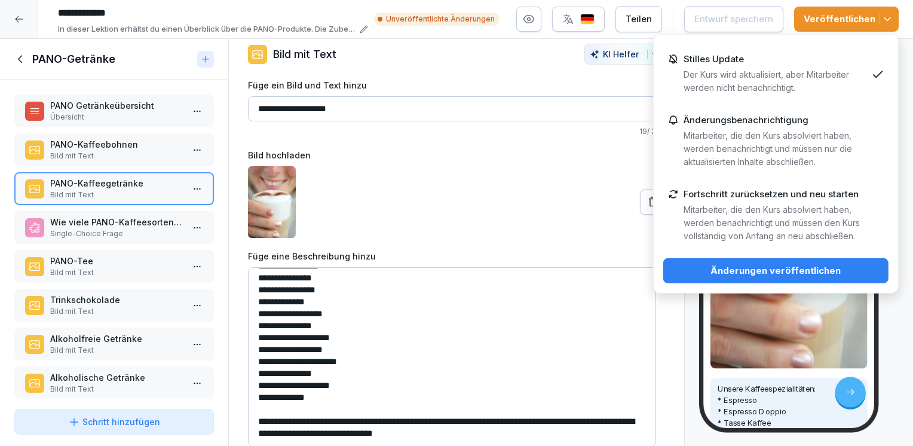
click at [778, 271] on div "Änderungen veröffentlichen" at bounding box center [776, 270] width 206 height 13
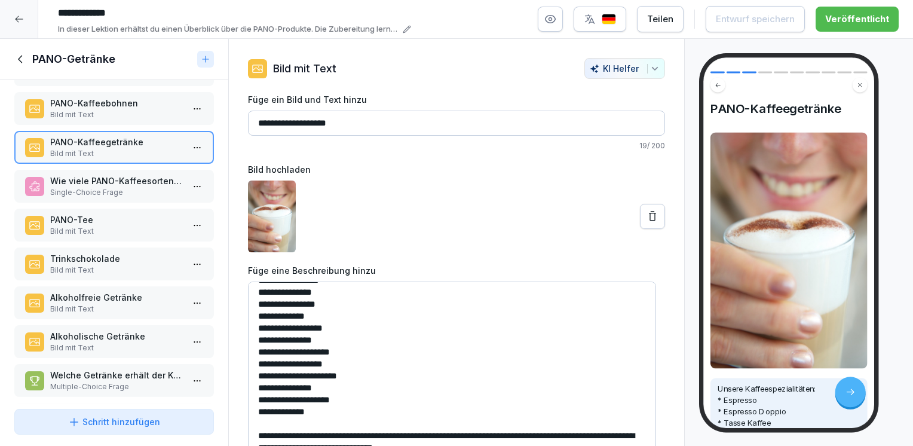
scroll to position [0, 0]
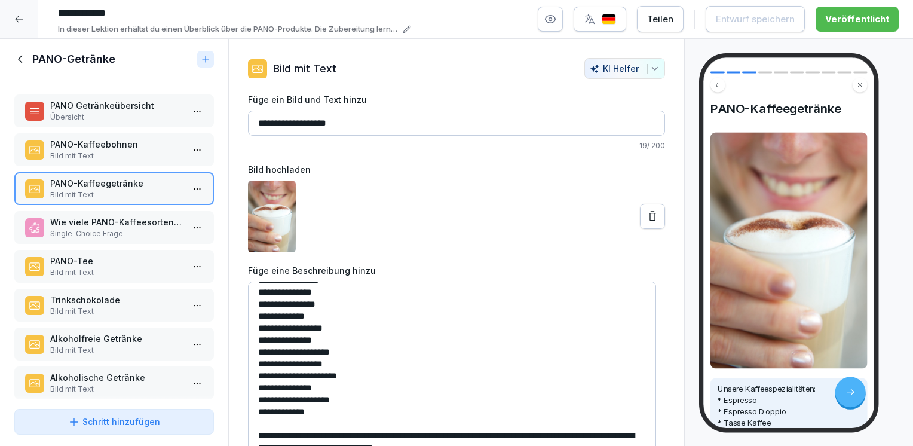
click at [19, 57] on icon at bounding box center [20, 59] width 13 height 13
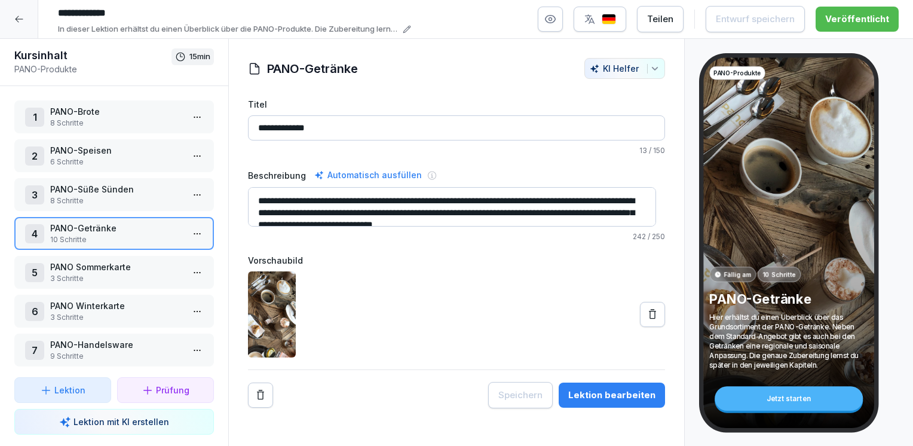
click at [17, 15] on icon at bounding box center [19, 19] width 10 height 10
